Goal: Transaction & Acquisition: Purchase product/service

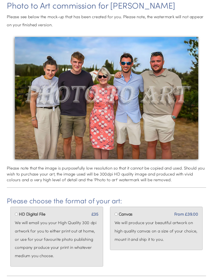
scroll to position [18, 0]
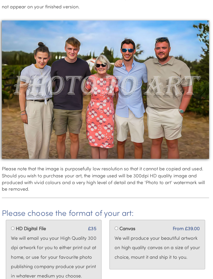
scroll to position [50, 0]
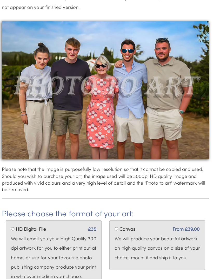
click at [117, 225] on input "Canvas" at bounding box center [117, 226] width 3 height 3
radio input "true"
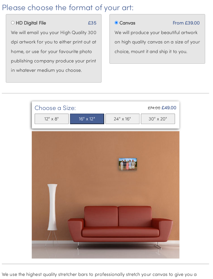
scroll to position [254, 0]
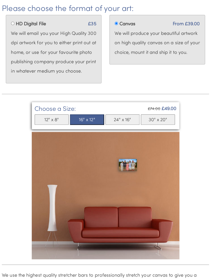
click at [126, 117] on button "24" x 16"" at bounding box center [124, 118] width 34 height 10
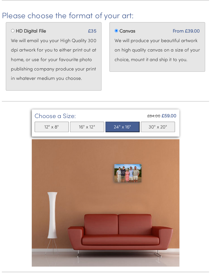
click at [165, 123] on button "30" x 20"" at bounding box center [159, 125] width 34 height 10
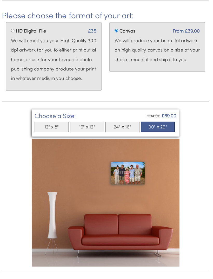
click at [128, 124] on button "24" x 16"" at bounding box center [124, 125] width 34 height 10
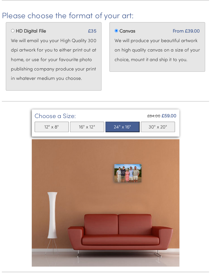
click at [87, 124] on button "16" x 12"" at bounding box center [89, 125] width 34 height 10
select select "7"
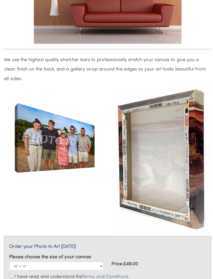
scroll to position [469, 0]
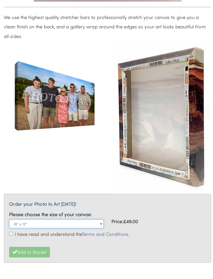
click at [95, 217] on select "12" x 8" 16" x 12" 24" x 16" 30" x 20"" at bounding box center [56, 221] width 94 height 9
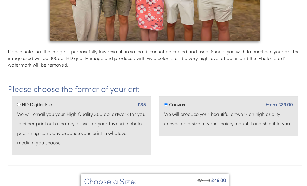
scroll to position [164, 0]
click at [19, 103] on input "HD Digital File" at bounding box center [18, 102] width 3 height 3
radio input "true"
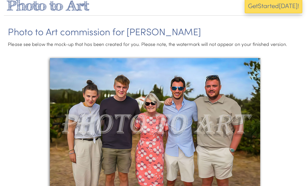
scroll to position [0, 0]
